Goal: Entertainment & Leisure: Browse casually

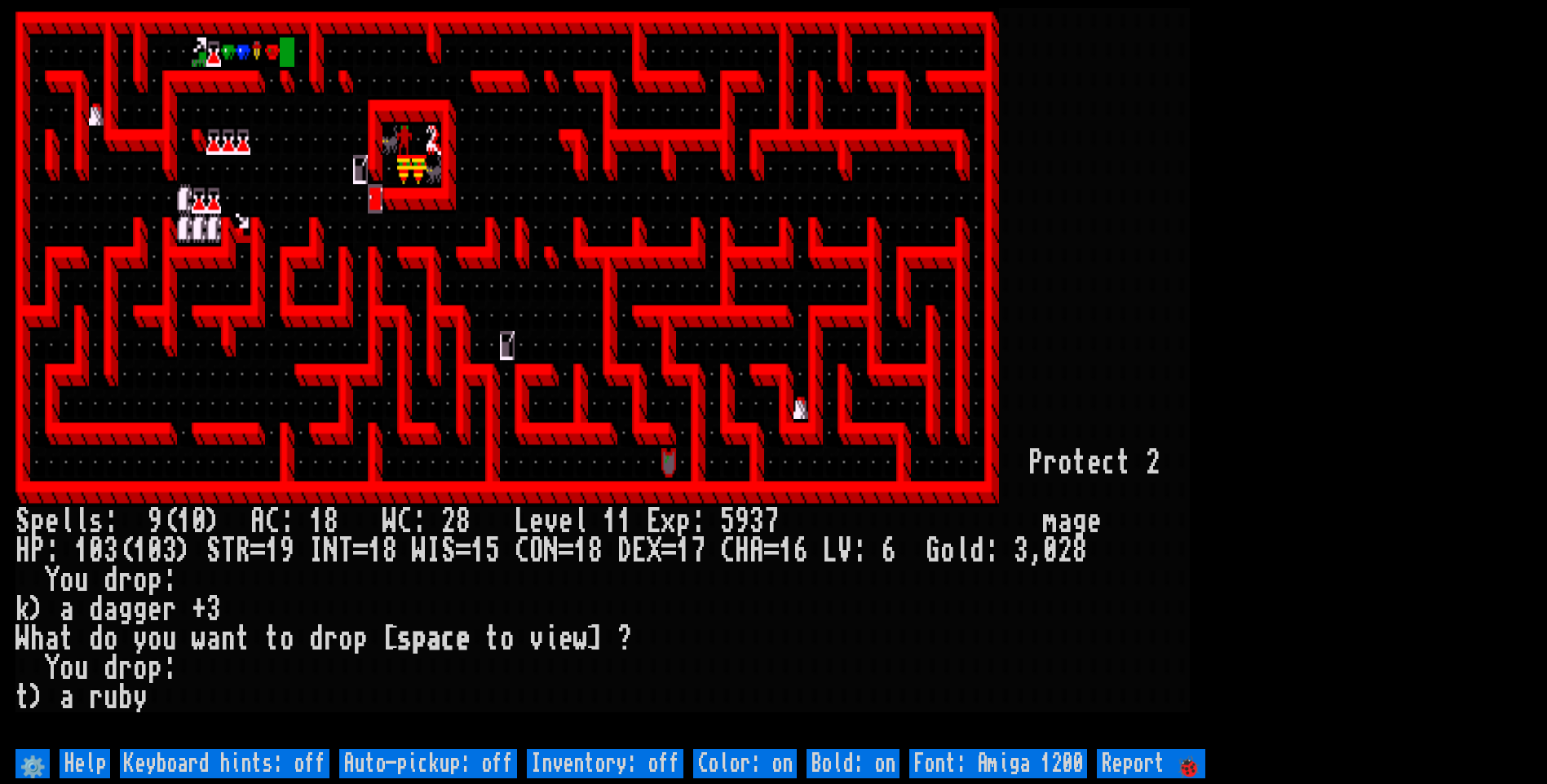
click at [1269, 480] on larn at bounding box center [774, 376] width 1515 height 736
